Goal: Task Accomplishment & Management: Complete application form

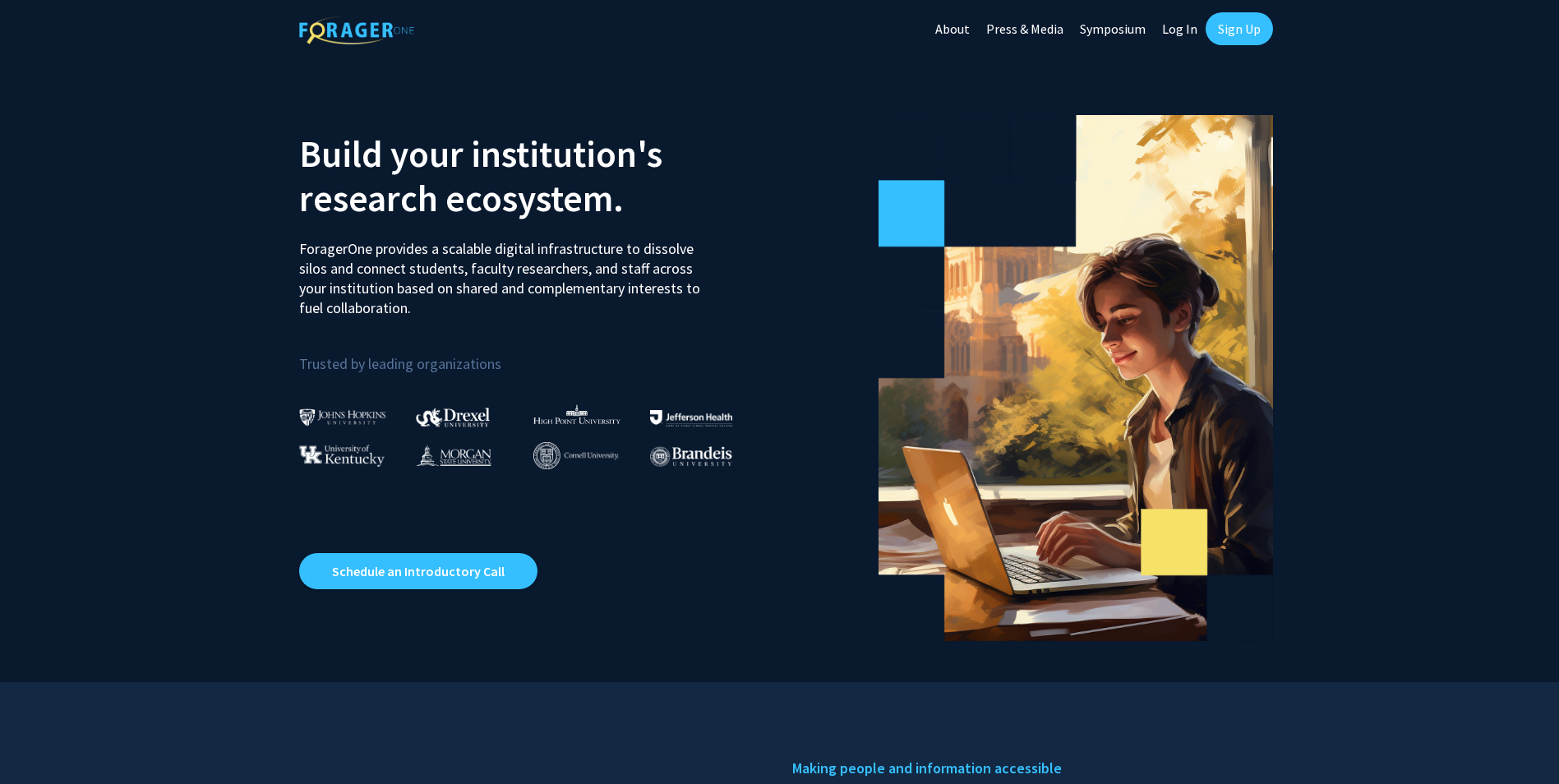
click at [1233, 34] on link "Sign Up" at bounding box center [1239, 29] width 67 height 33
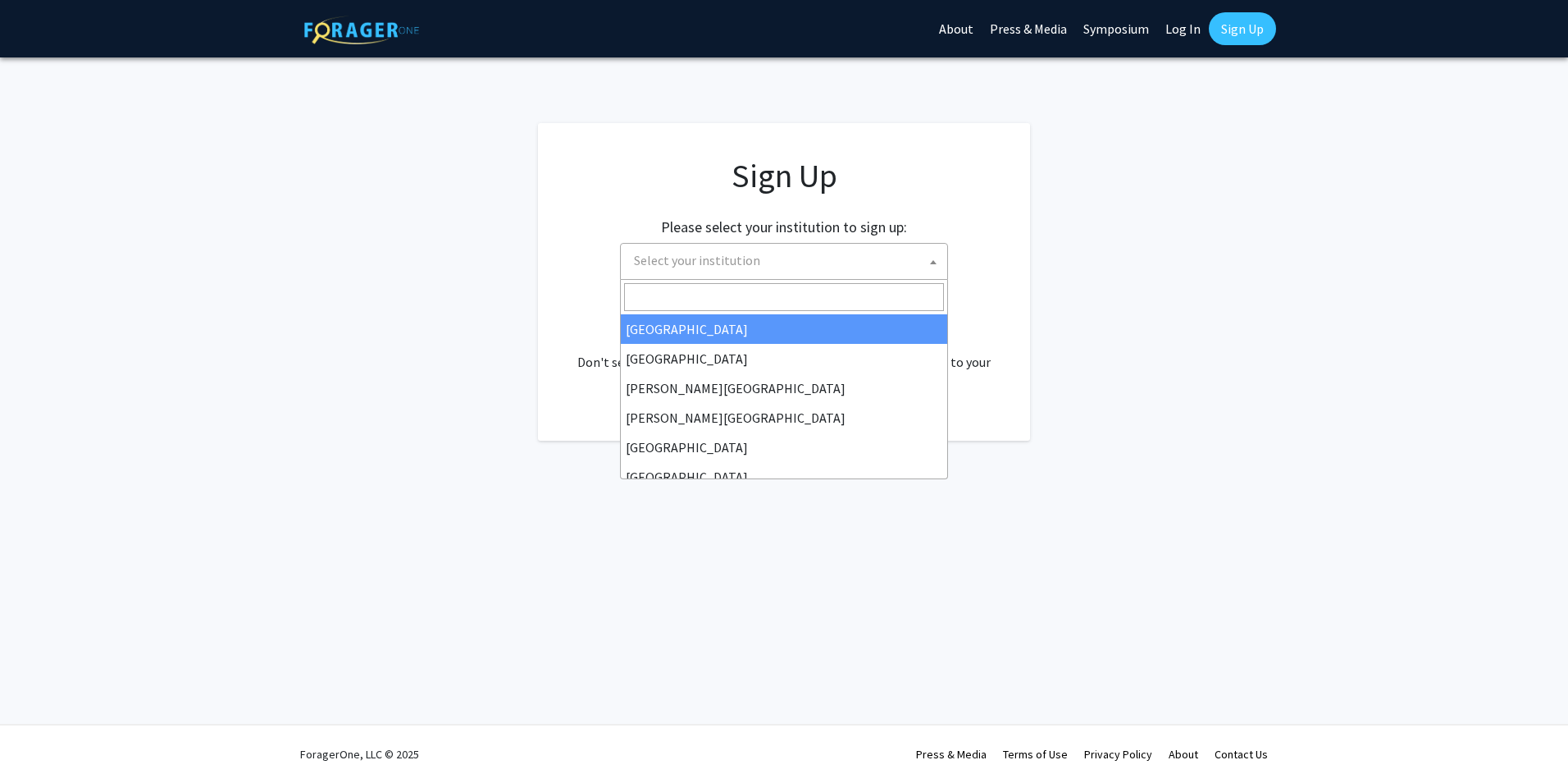
click at [693, 261] on span "Select your institution" at bounding box center [697, 260] width 126 height 16
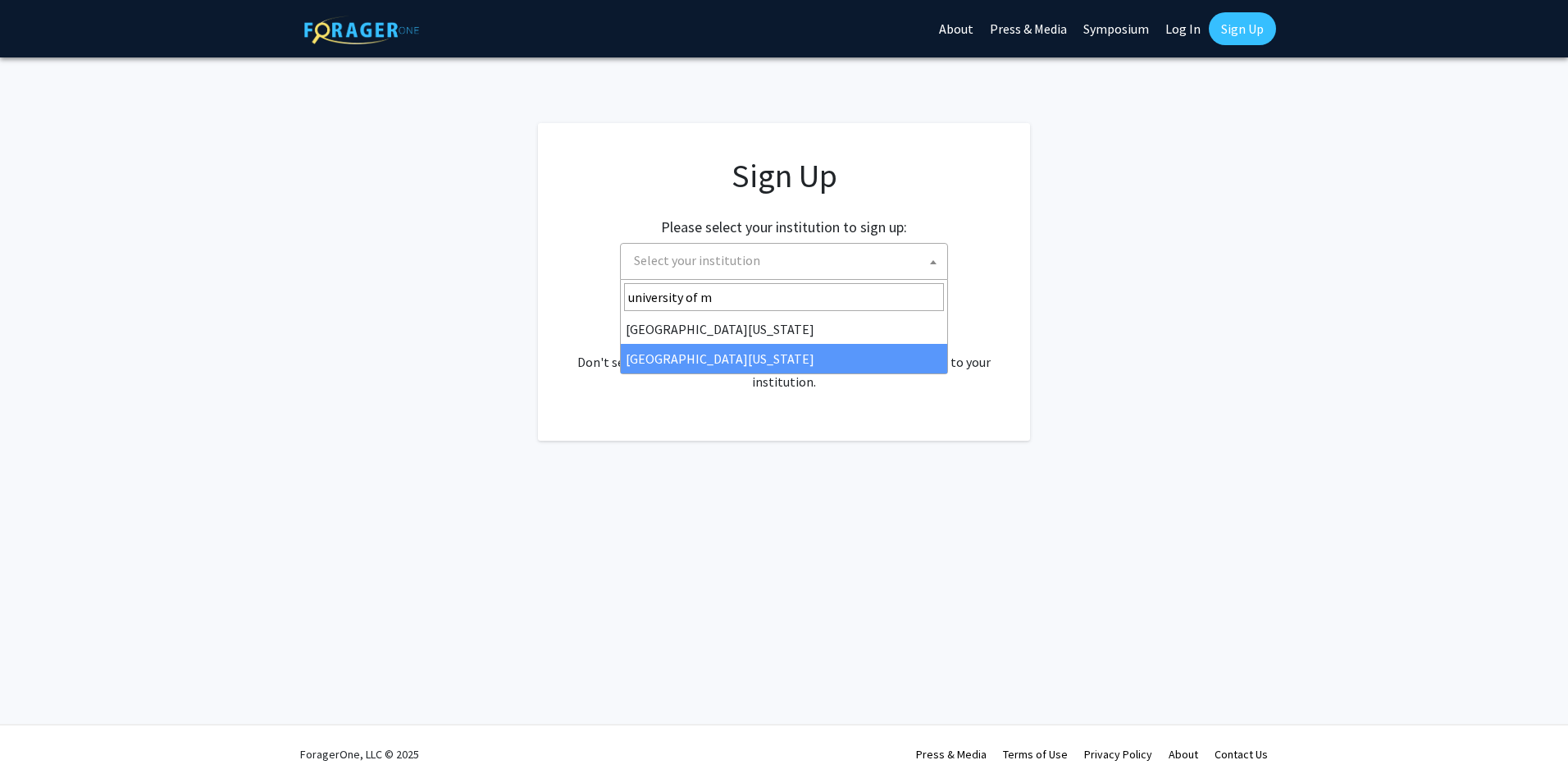
type input "university of m"
select select "33"
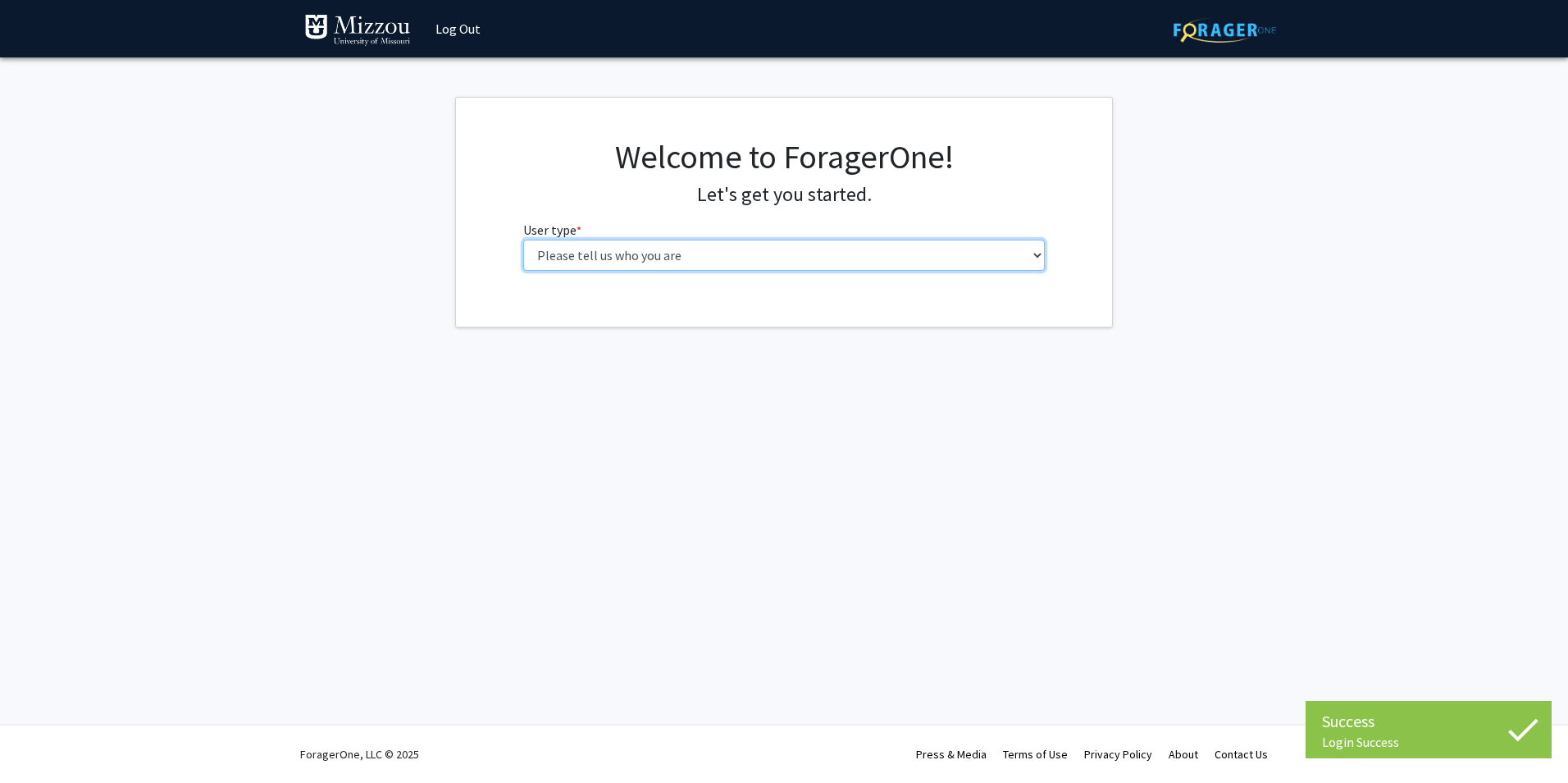
click at [678, 263] on select "Please tell us who you are Undergraduate Student Master's Student Doctoral Cand…" at bounding box center [784, 255] width 522 height 31
select select "1: undergrad"
click at [523, 239] on select "Please tell us who you are Undergraduate Student Master's Student Doctoral Cand…" at bounding box center [784, 255] width 522 height 31
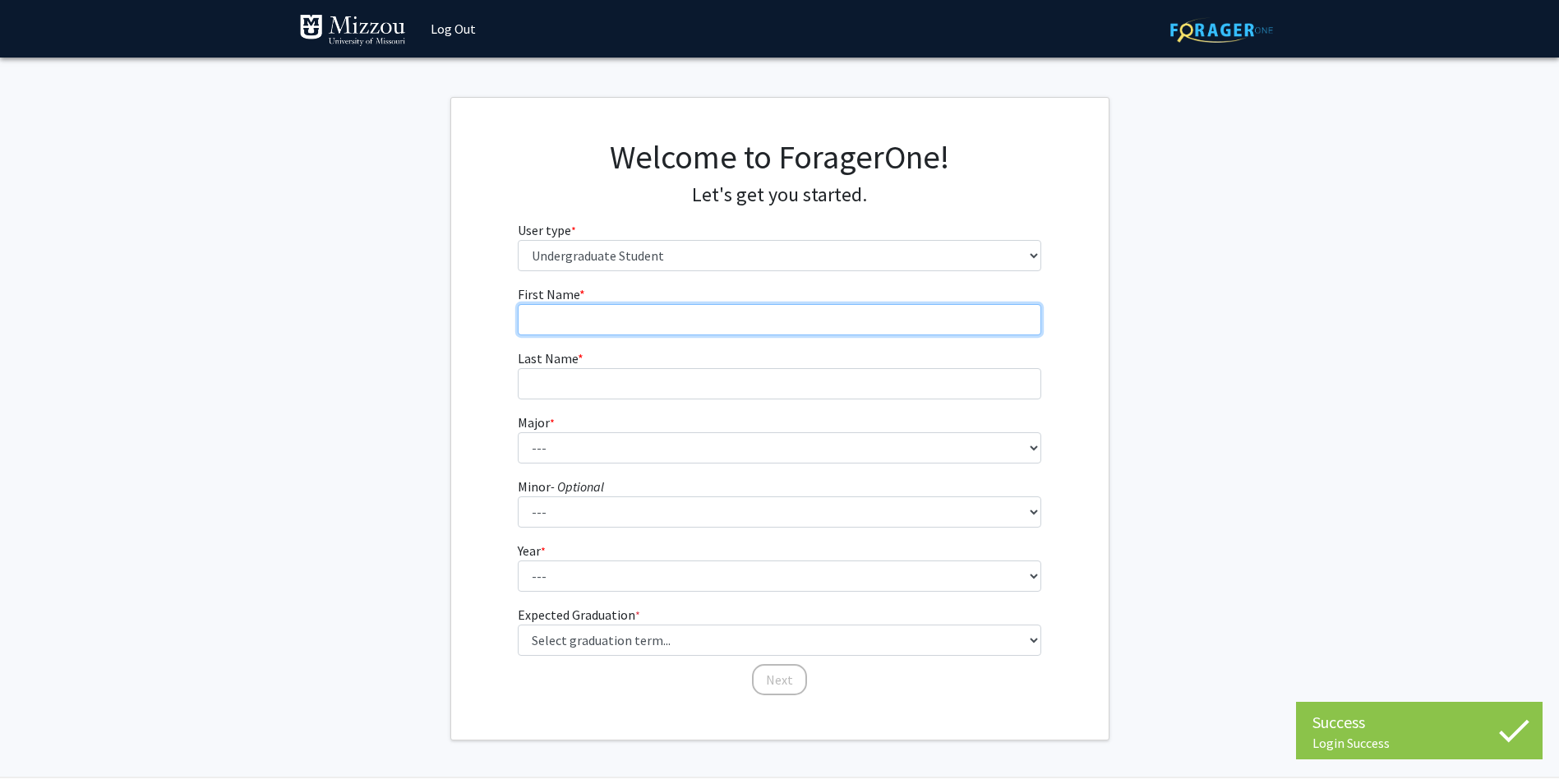
click at [681, 323] on input "First Name * required" at bounding box center [780, 319] width 523 height 31
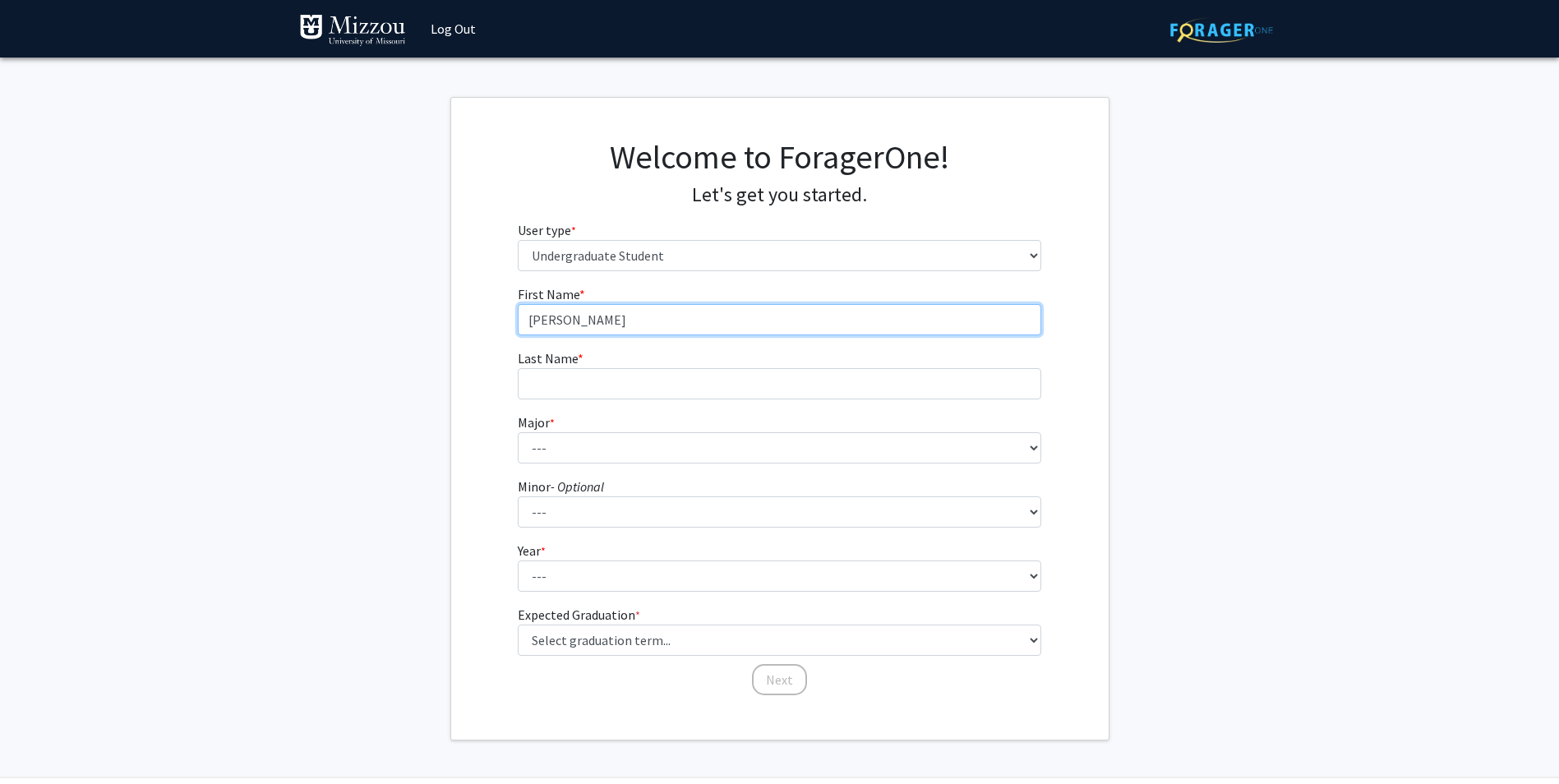
type input "Lillie"
click at [661, 366] on fg-input "Last Name * required" at bounding box center [780, 374] width 523 height 51
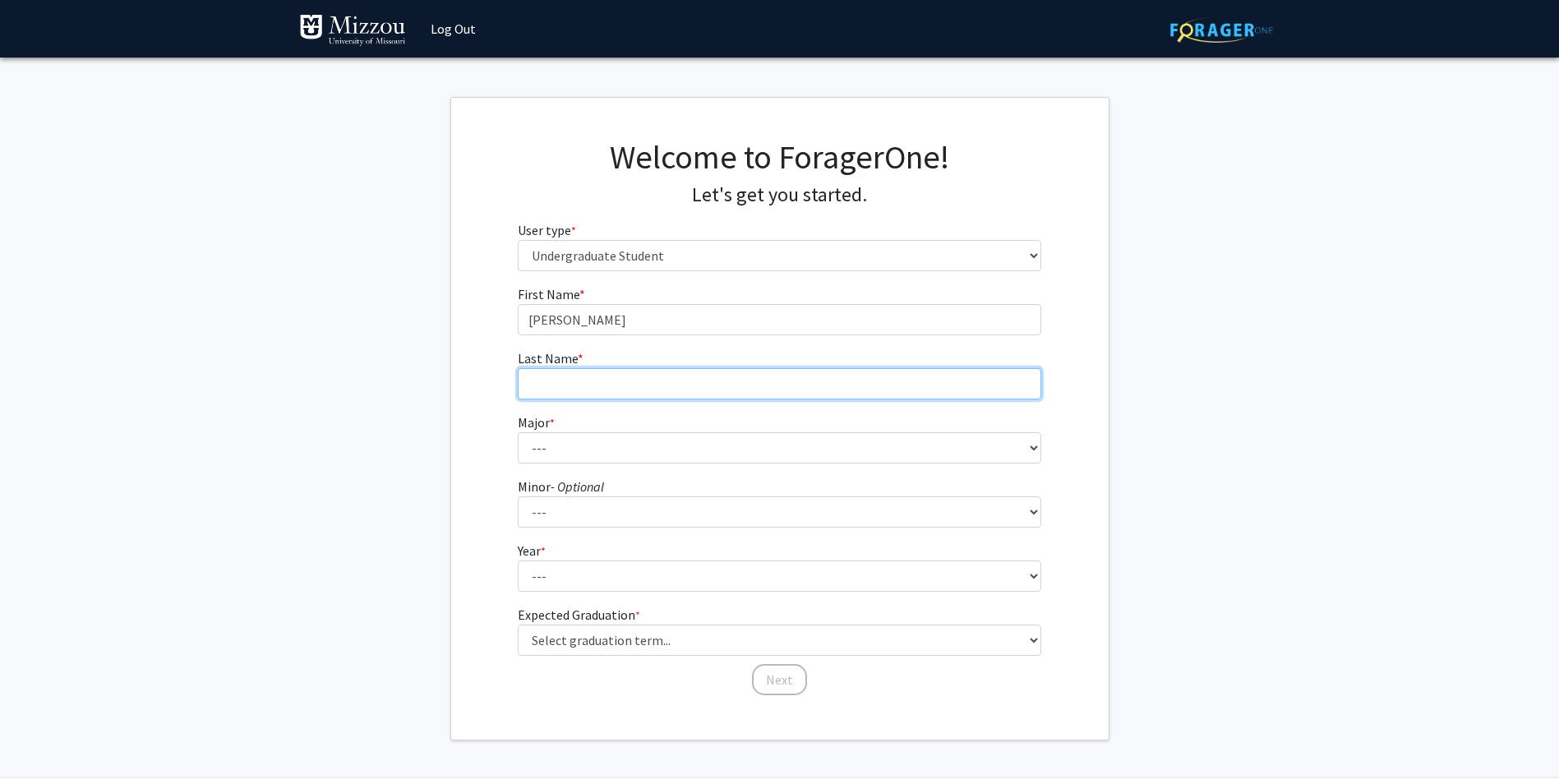
click at [659, 387] on input "Last Name * required" at bounding box center [780, 384] width 523 height 31
type input "Brooks"
click at [794, 467] on form "First Name * required Lillie Last Name * required Brooks Major * required --- A…" at bounding box center [780, 482] width 523 height 396
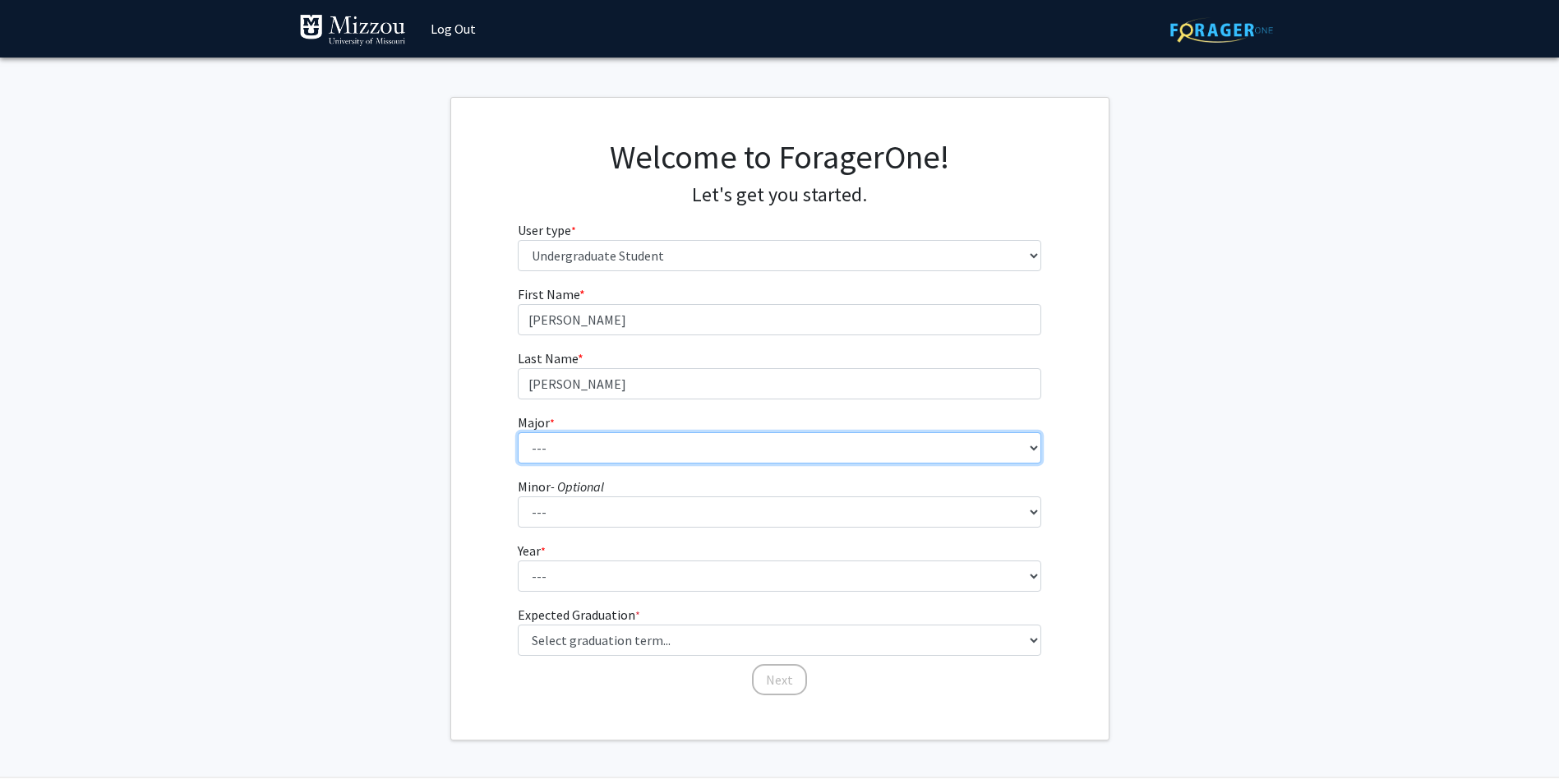
click at [790, 451] on select "--- Agribusiness Management Agricultural Education Agricultural Education: Comm…" at bounding box center [780, 448] width 523 height 31
select select "135: 2628"
click at [518, 432] on select "--- Agribusiness Management Agricultural Education Agricultural Education: Comm…" at bounding box center [780, 448] width 523 height 31
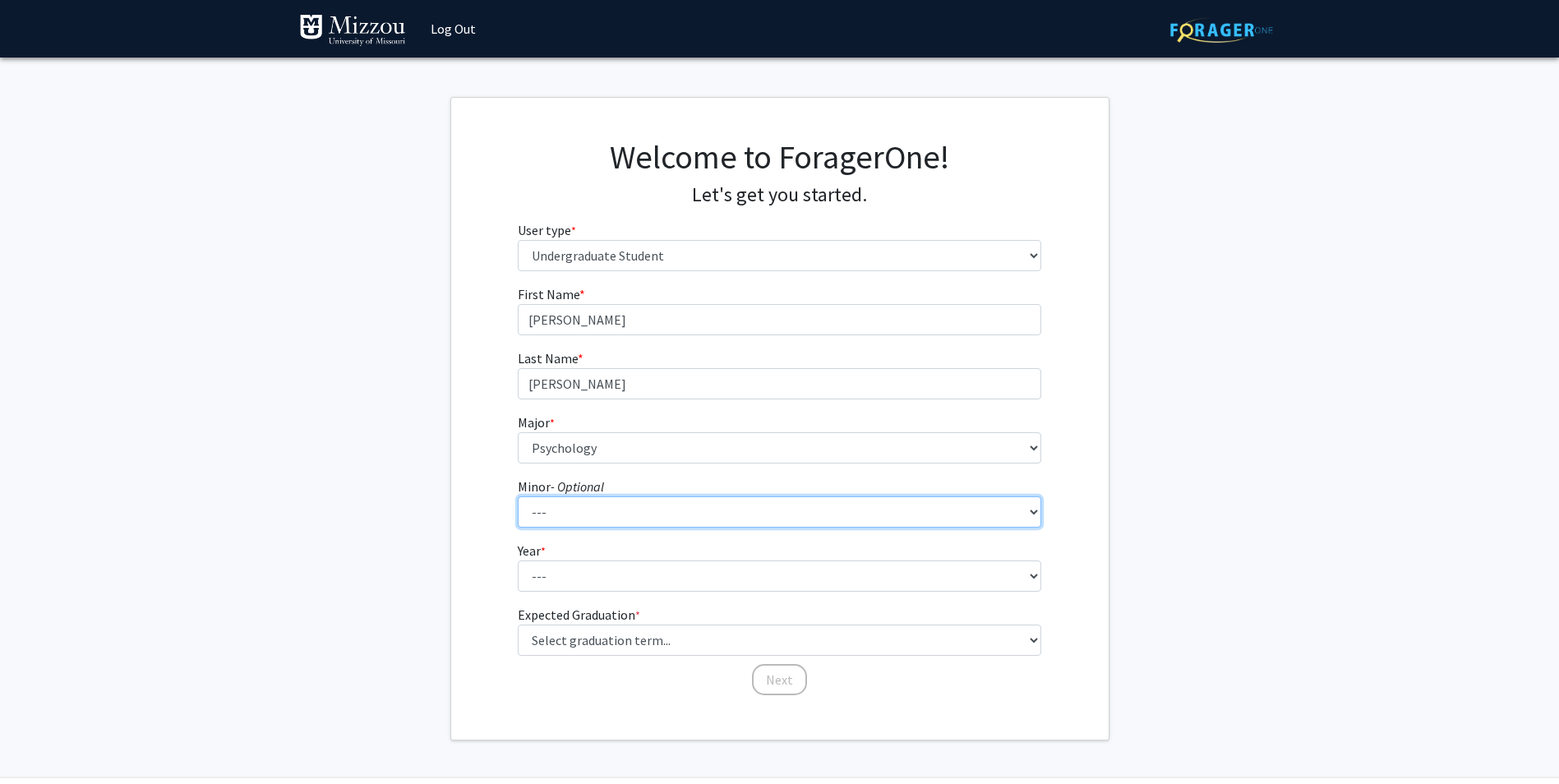
click at [683, 500] on select "--- Accountancy Aerospace Engineering Aerospace Studies Agribusiness Management…" at bounding box center [780, 511] width 523 height 31
select select "18: 1974"
click at [518, 496] on select "--- Accountancy Aerospace Engineering Aerospace Studies Agribusiness Management…" at bounding box center [780, 511] width 523 height 31
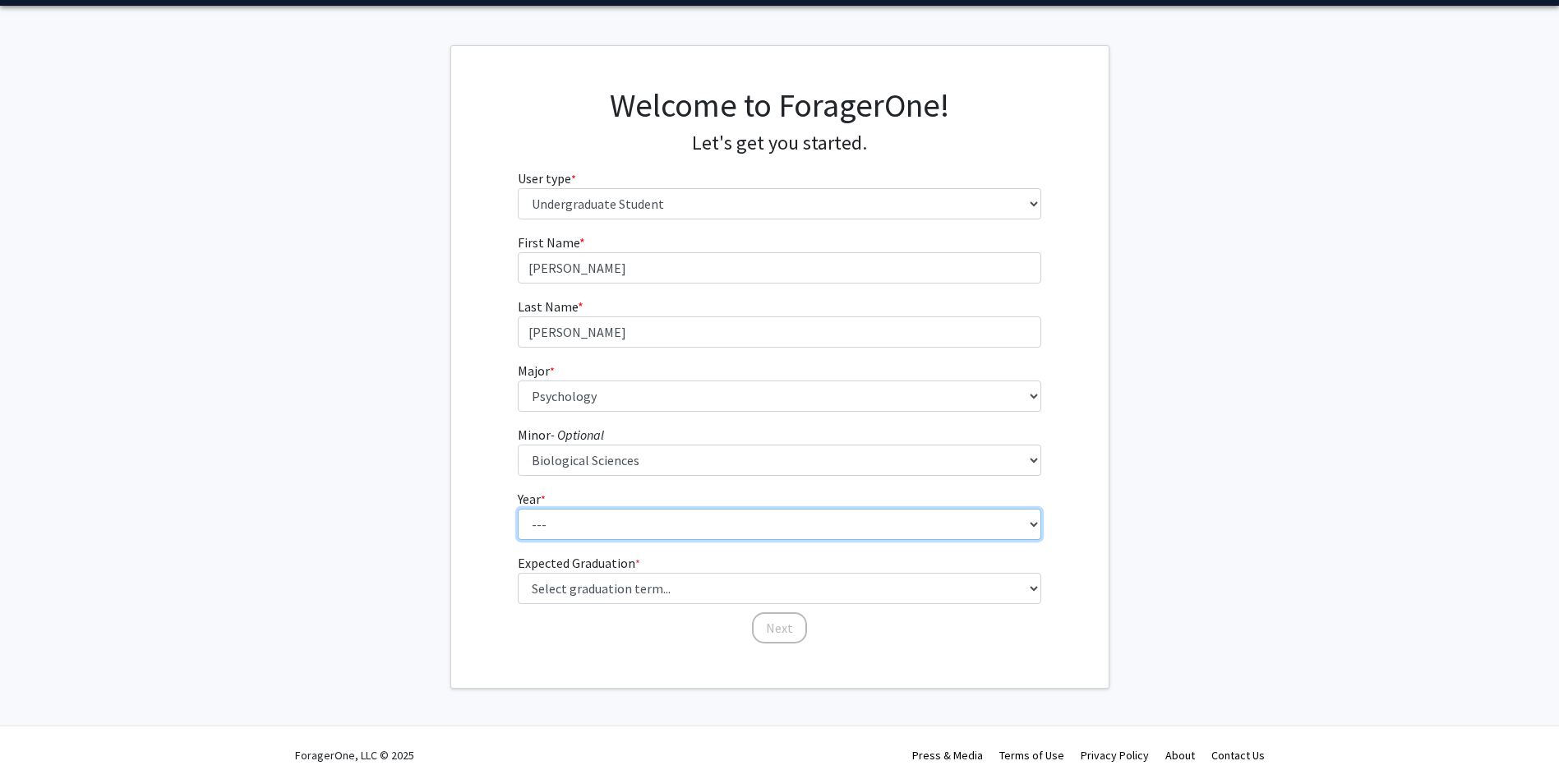
click at [581, 520] on select "--- First-year Sophomore Junior Senior Postbaccalaureate Certificate" at bounding box center [780, 524] width 523 height 31
select select "3: junior"
click at [518, 509] on select "--- First-year Sophomore Junior Senior Postbaccalaureate Certificate" at bounding box center [780, 524] width 523 height 31
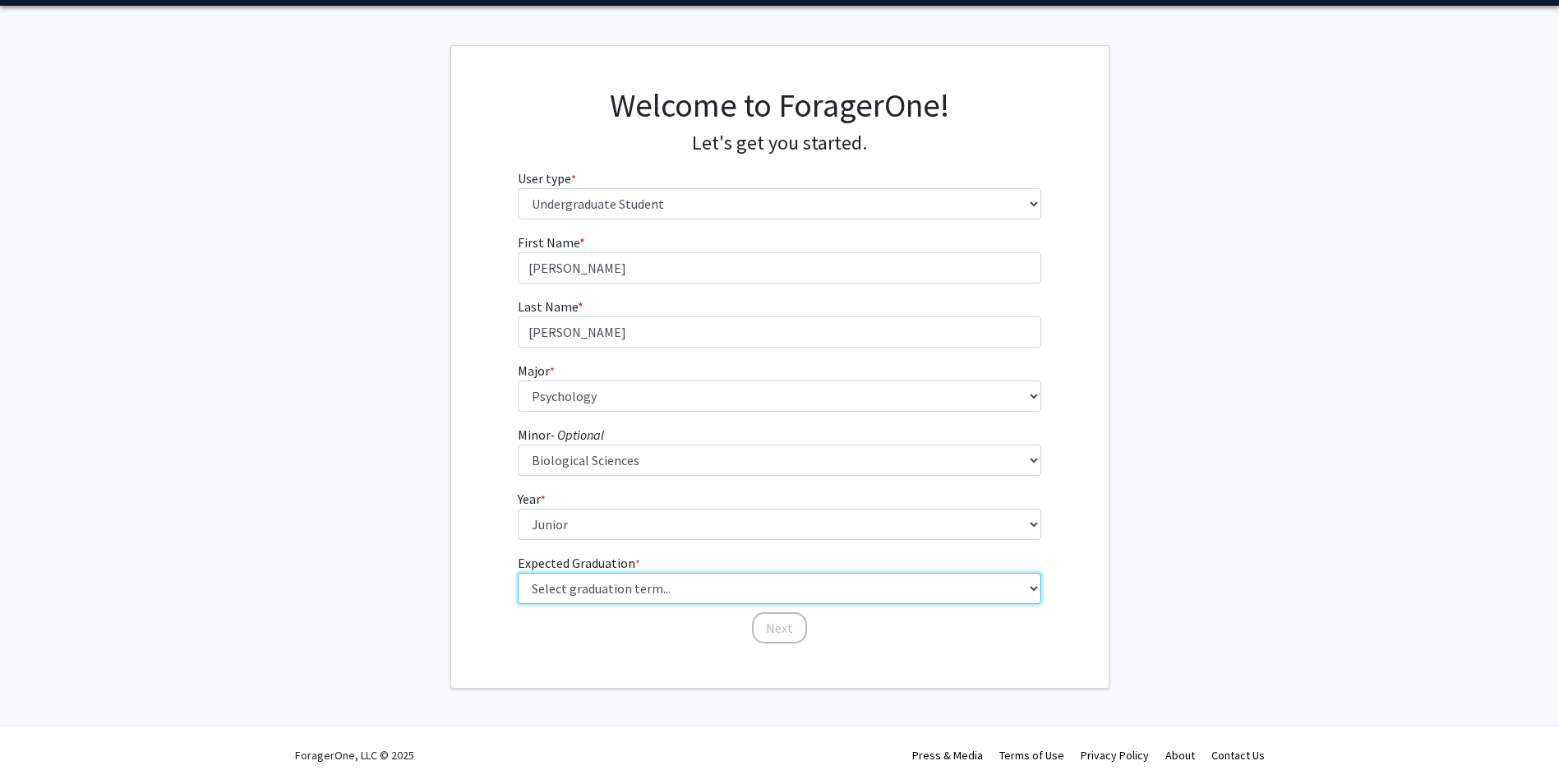
click at [610, 580] on select "Select graduation term... Spring 2025 Summer 2025 Fall 2025 Winter 2025 Spring …" at bounding box center [780, 588] width 523 height 31
select select "9: spring_2027"
click at [518, 573] on select "Select graduation term... Spring 2025 Summer 2025 Fall 2025 Winter 2025 Spring …" at bounding box center [780, 588] width 523 height 31
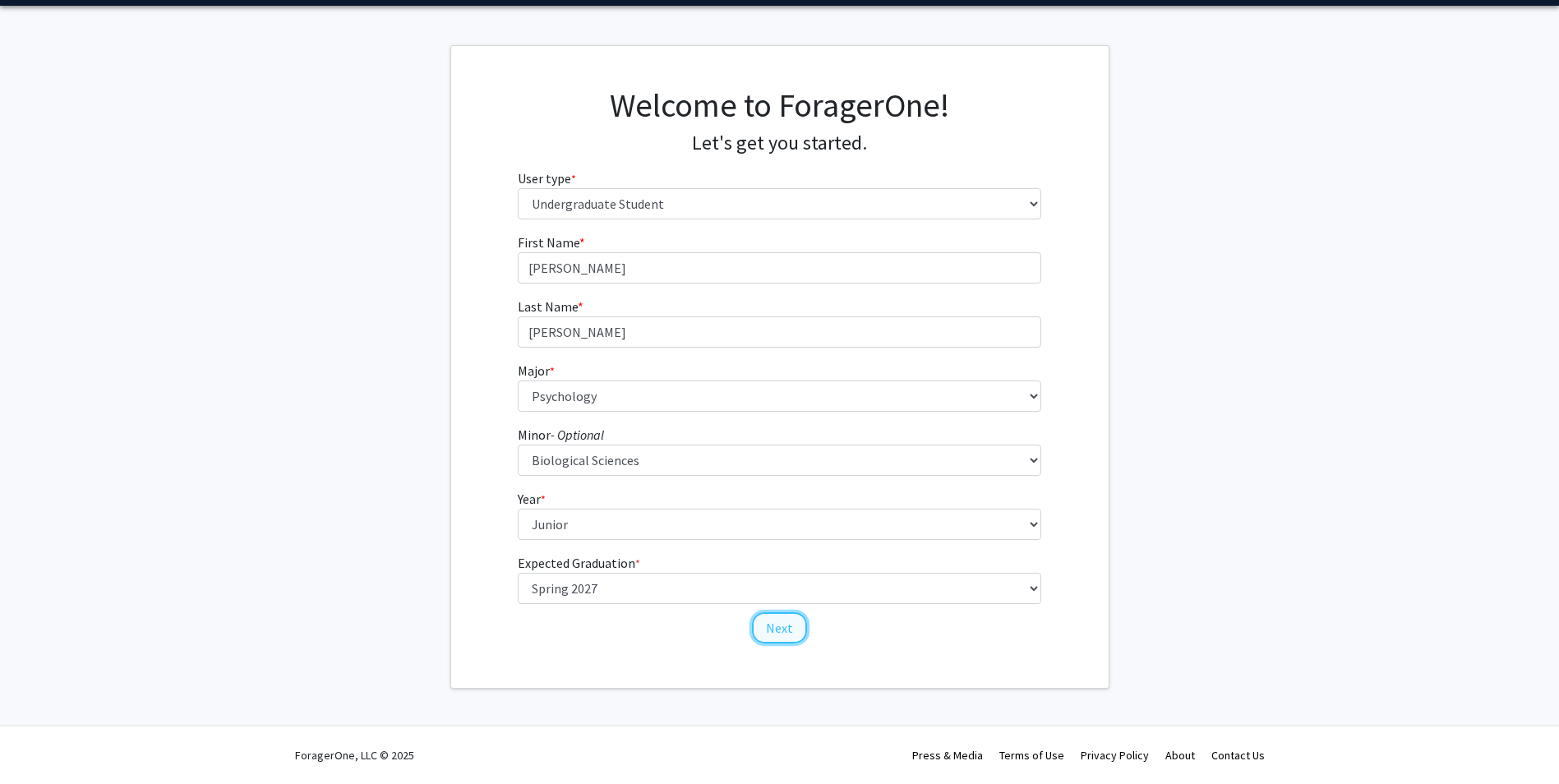
click at [763, 638] on button "Next" at bounding box center [780, 627] width 55 height 31
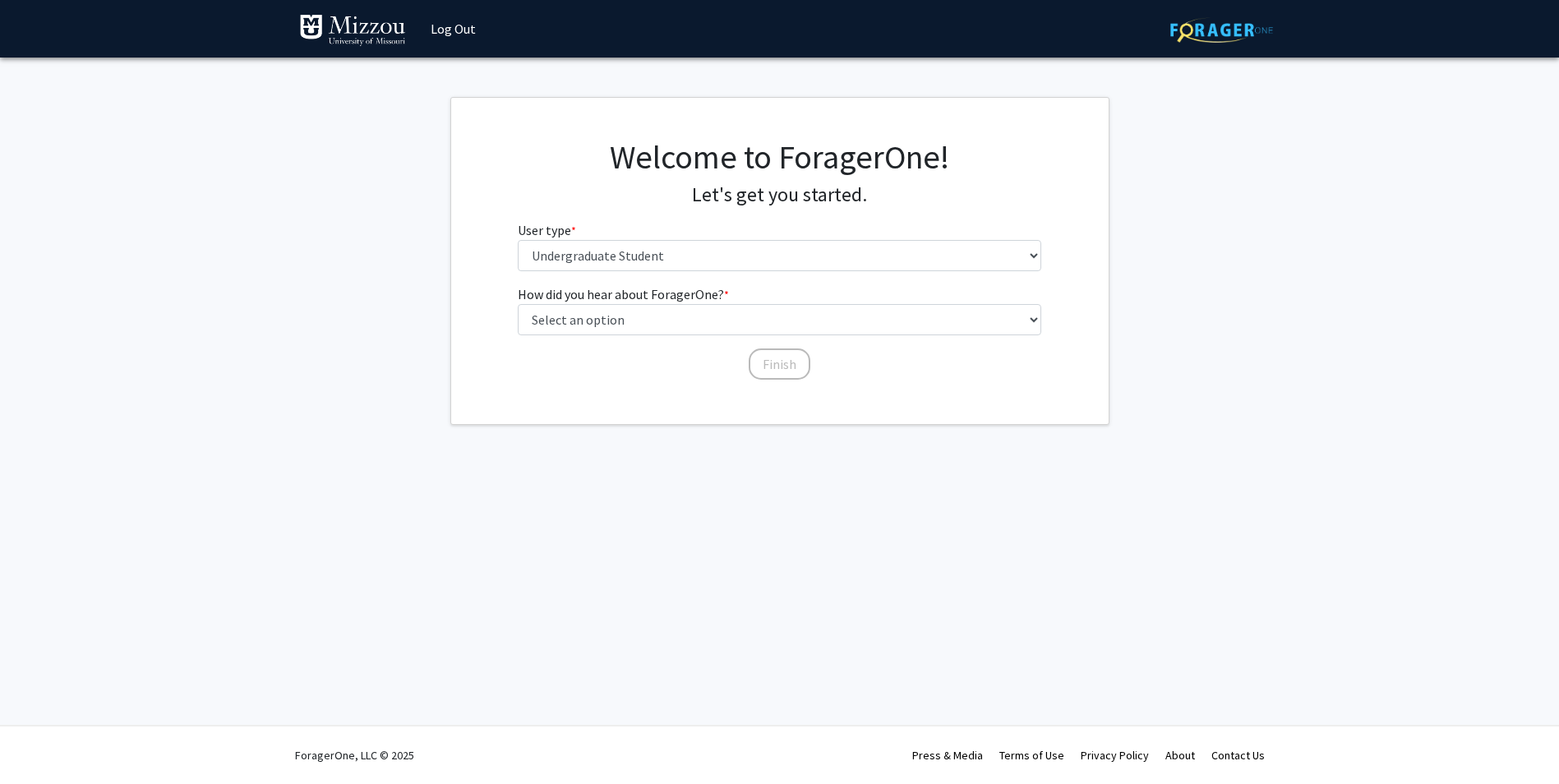
scroll to position [0, 0]
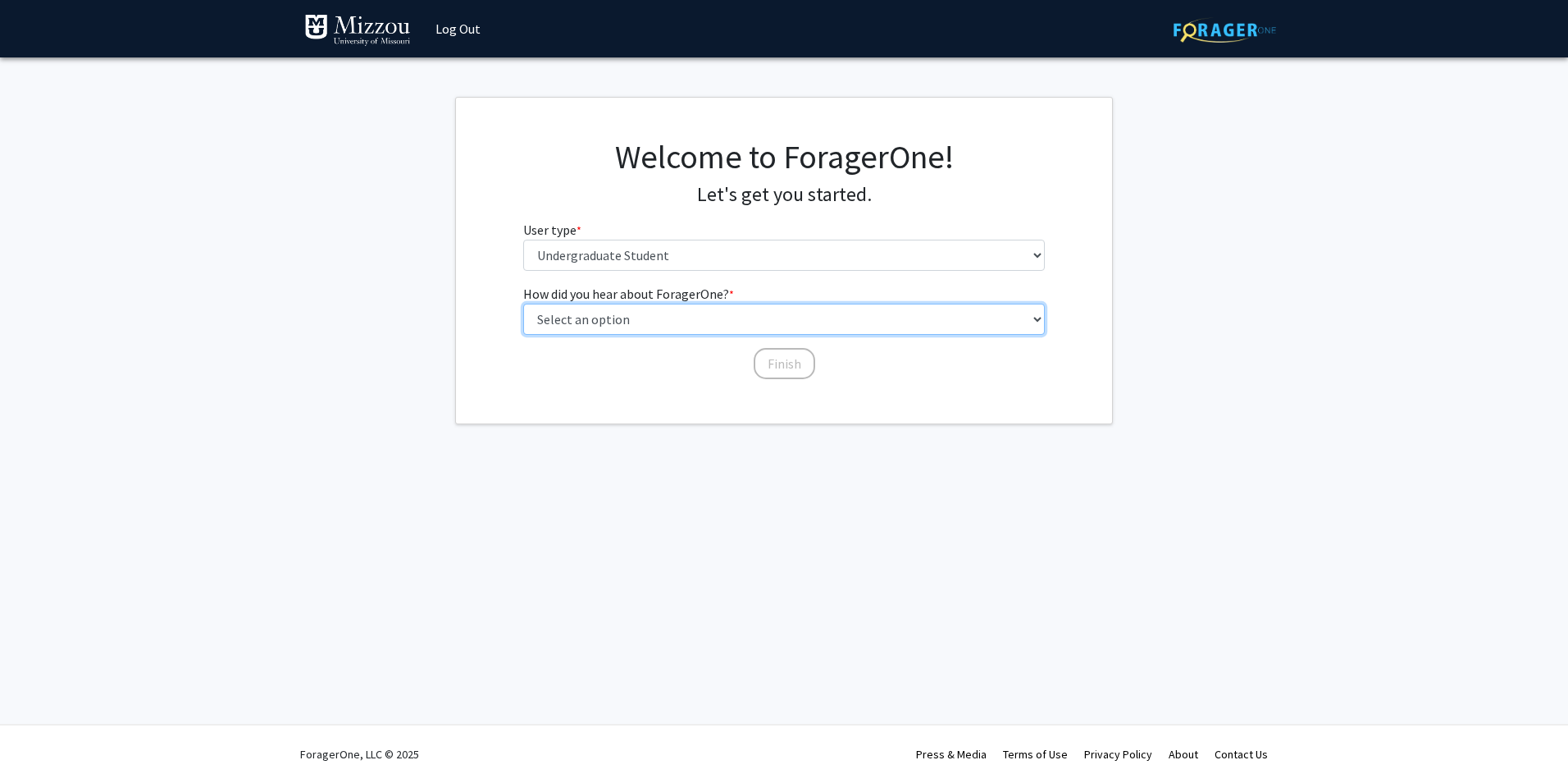
click at [602, 322] on select "Select an option Peer/student recommendation Faculty/staff recommendation Unive…" at bounding box center [784, 319] width 522 height 31
select select "2: faculty_recommendation"
click at [523, 303] on select "Select an option Peer/student recommendation Faculty/staff recommendation Unive…" at bounding box center [784, 319] width 522 height 31
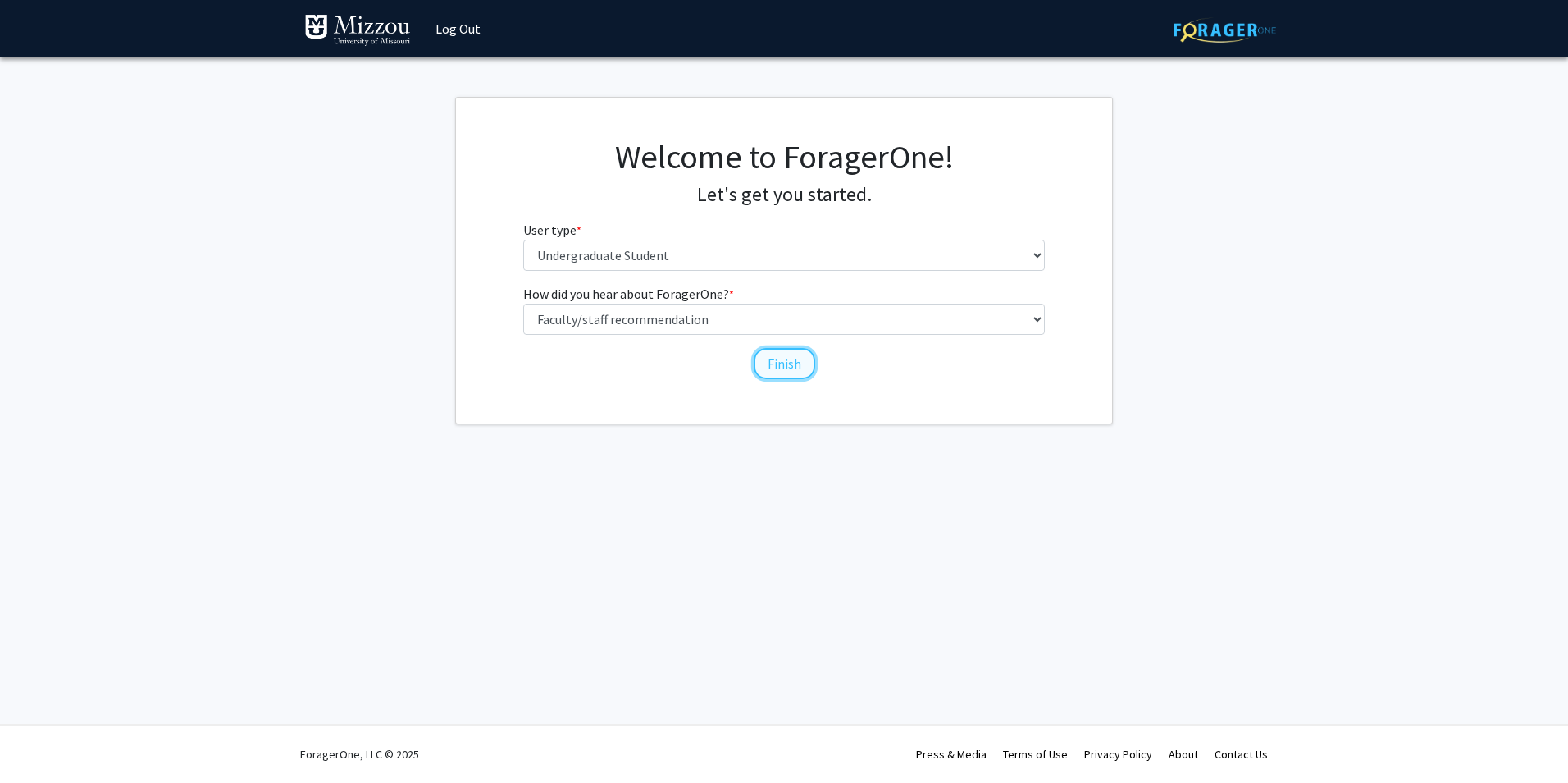
click at [767, 362] on button "Finish" at bounding box center [784, 363] width 62 height 31
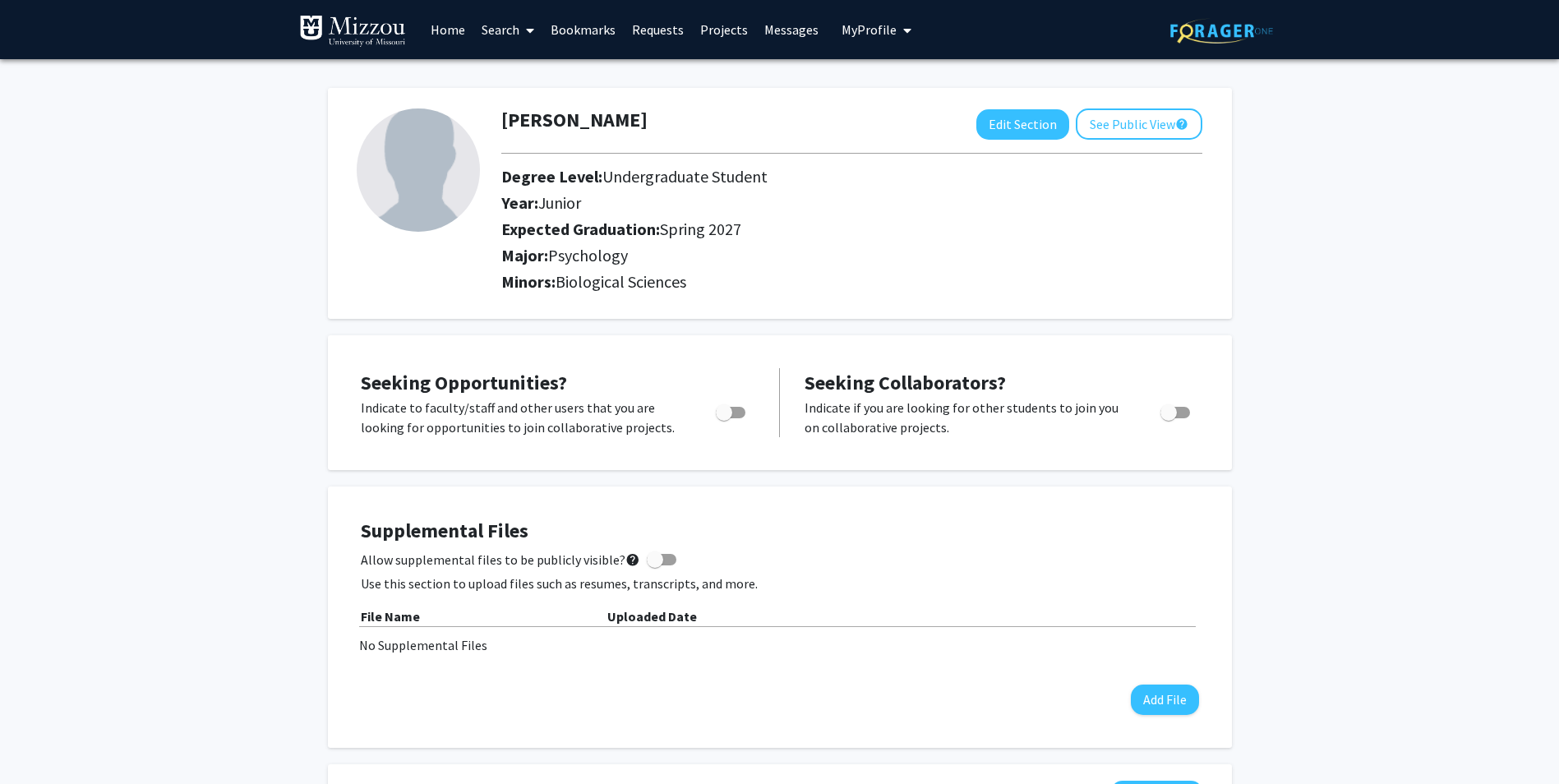
click at [736, 409] on span "Toggle" at bounding box center [730, 412] width 29 height 12
click at [724, 418] on input "Are you actively seeking opportunities?" at bounding box center [723, 418] width 1 height 1
checkbox input "true"
click at [1000, 131] on button "Edit Section" at bounding box center [1023, 124] width 93 height 30
select select "junior"
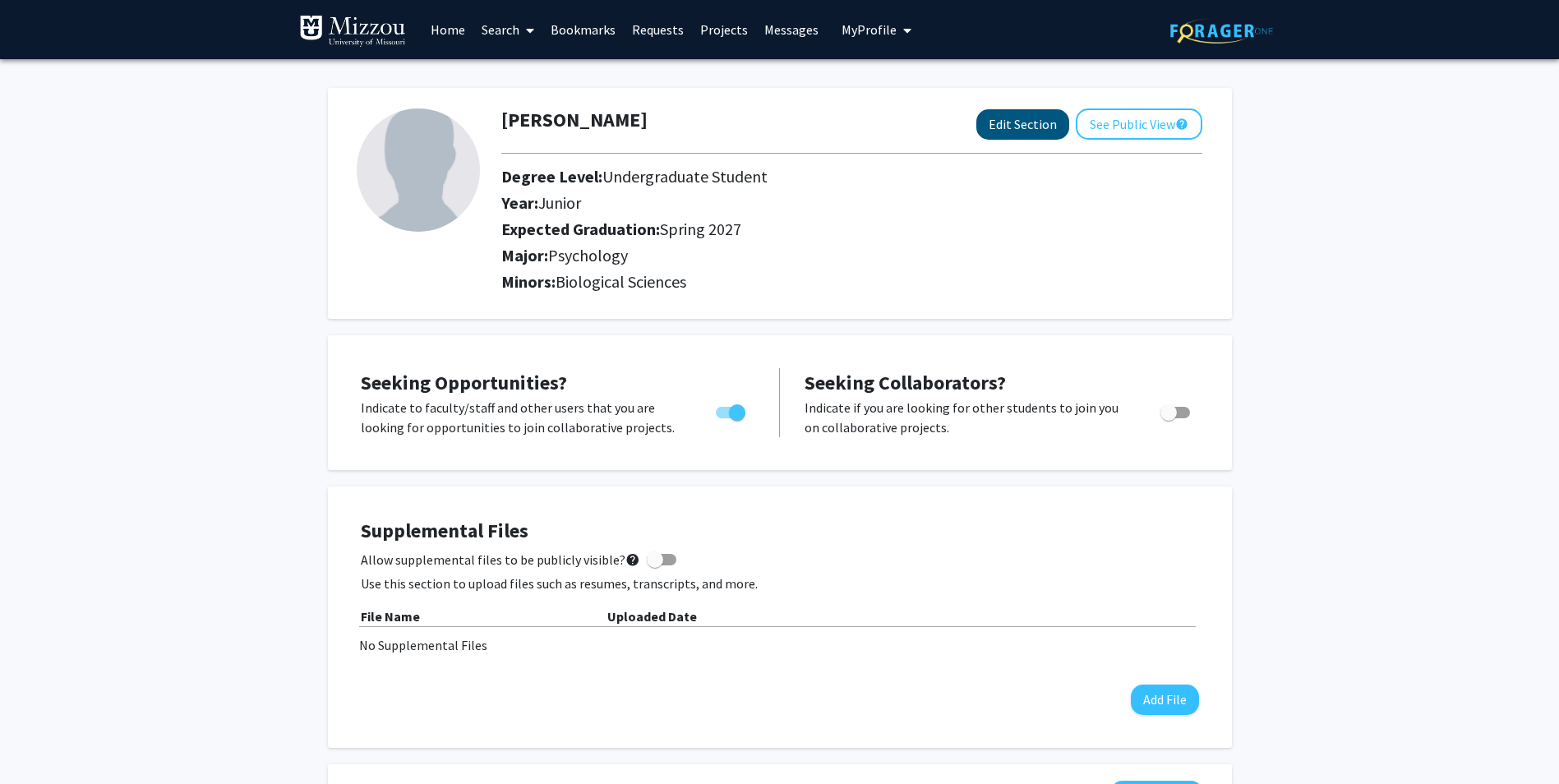
select select "37: spring_2027"
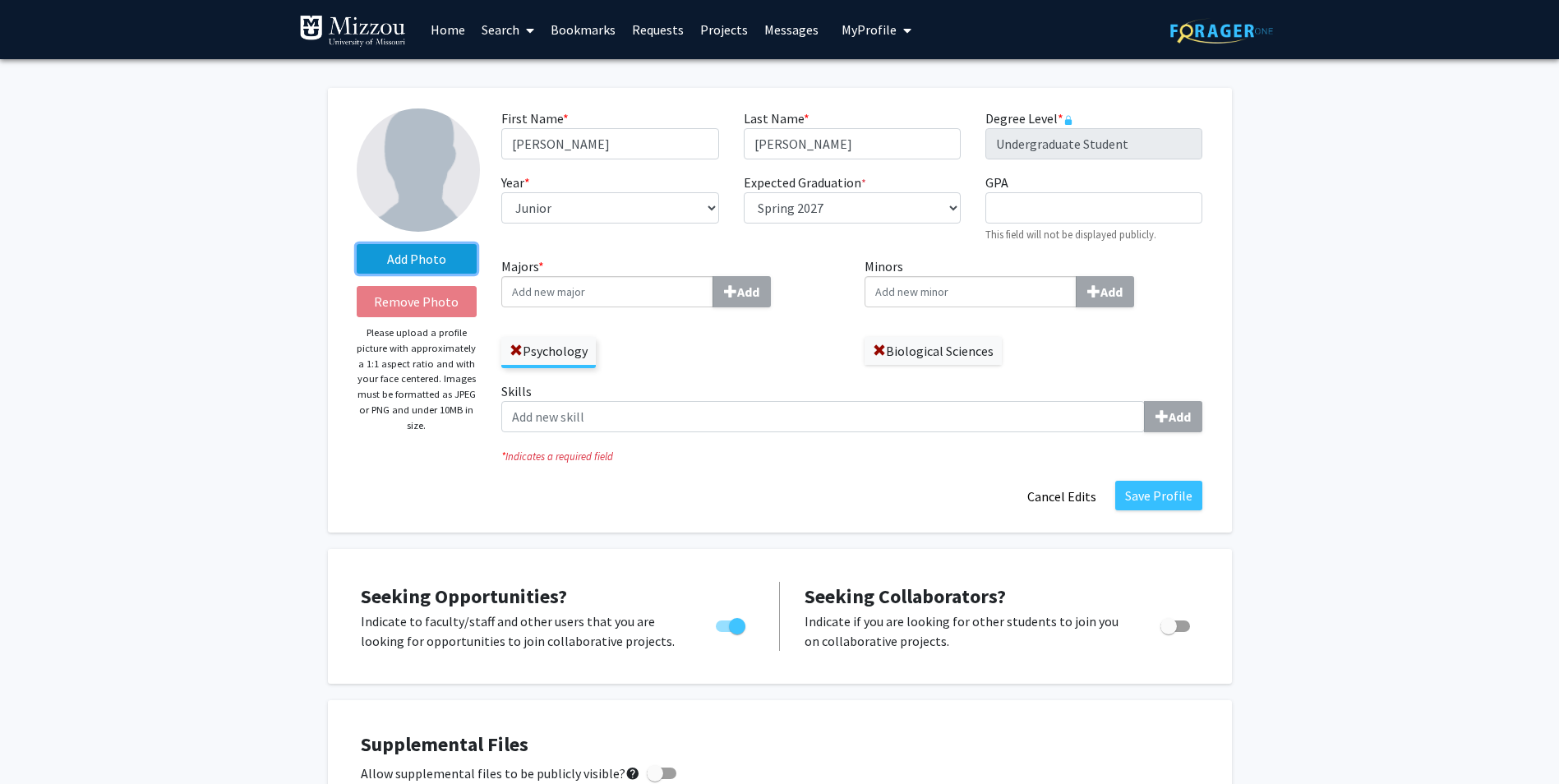
click at [408, 263] on label "Add Photo" at bounding box center [417, 259] width 120 height 29
click at [0, 0] on input "Add Photo" at bounding box center [0, 0] width 0 height 0
click at [1098, 482] on button "Cancel Edits" at bounding box center [1061, 496] width 90 height 31
